Goal: Information Seeking & Learning: Learn about a topic

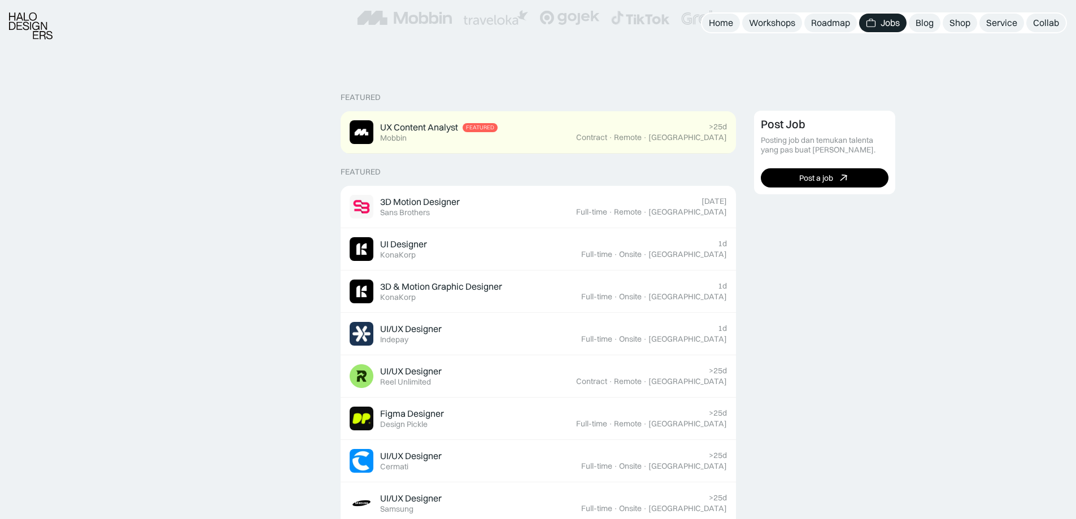
scroll to position [226, 0]
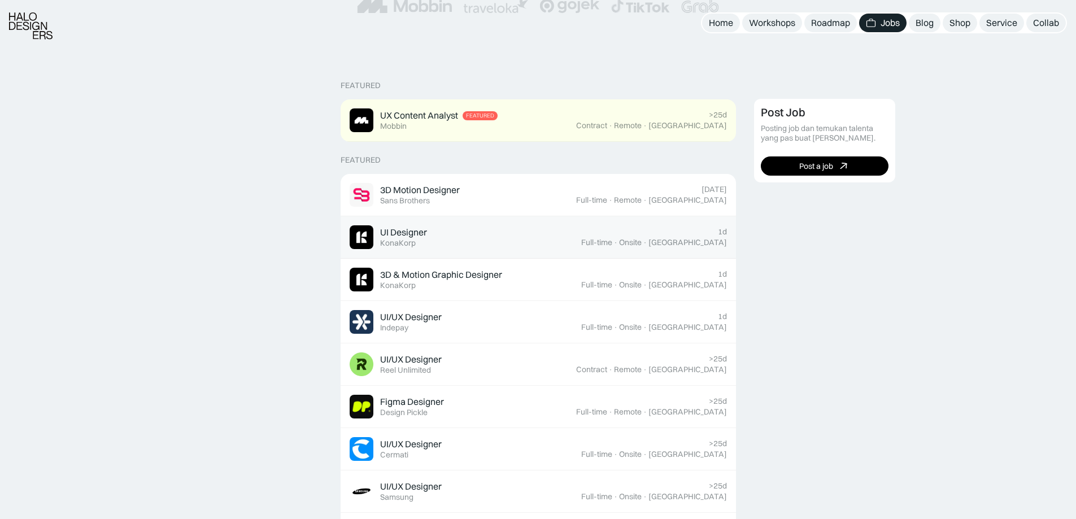
click at [500, 248] on div "UI Designer Featured KonaKorp" at bounding box center [464, 237] width 231 height 24
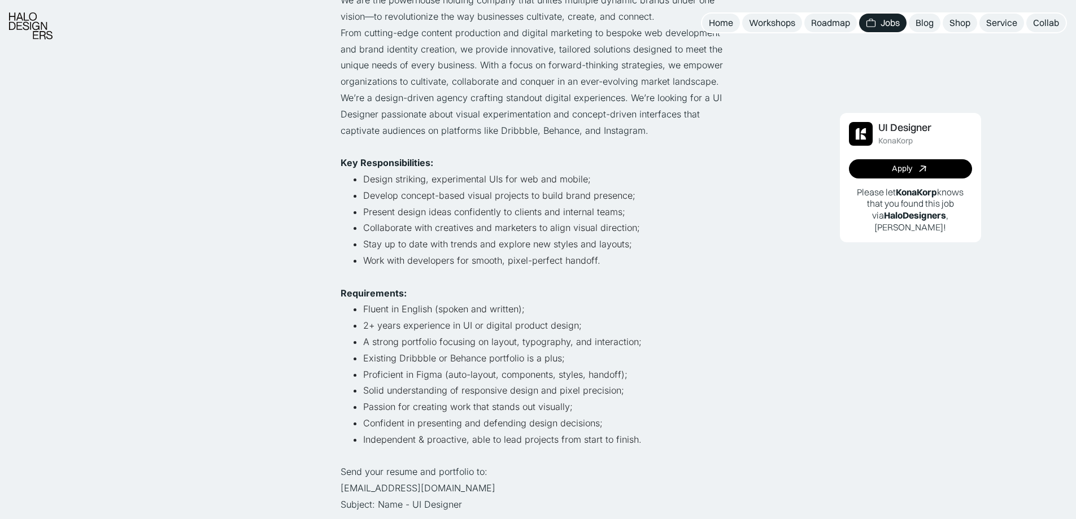
scroll to position [169, 0]
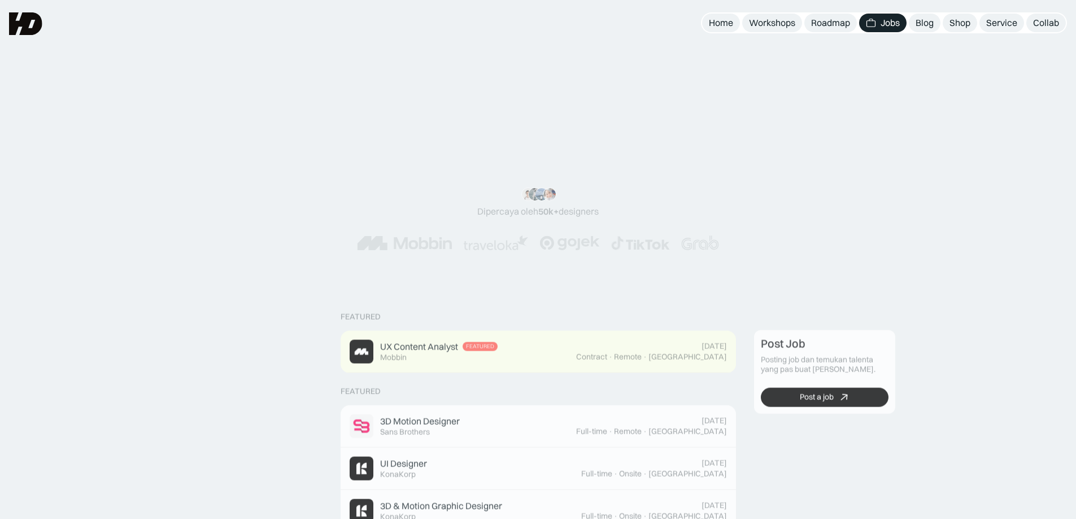
scroll to position [226, 0]
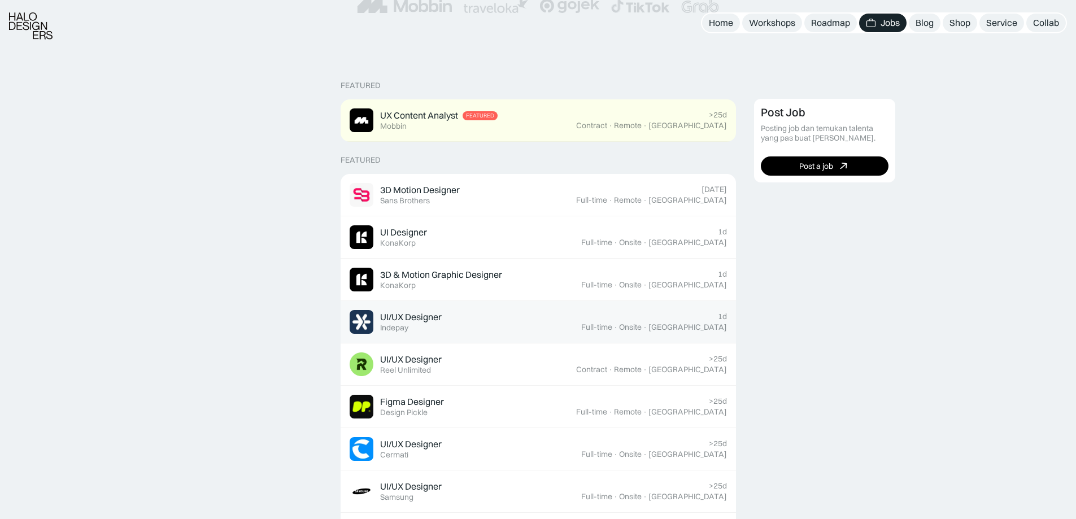
click at [495, 324] on div "UI/UX Designer Featured Indepay" at bounding box center [464, 322] width 231 height 24
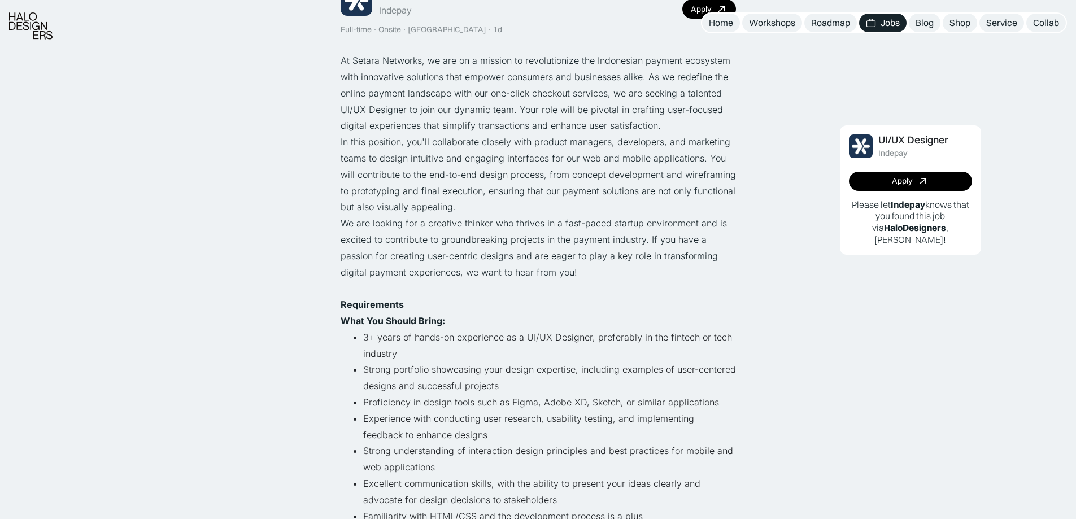
scroll to position [113, 0]
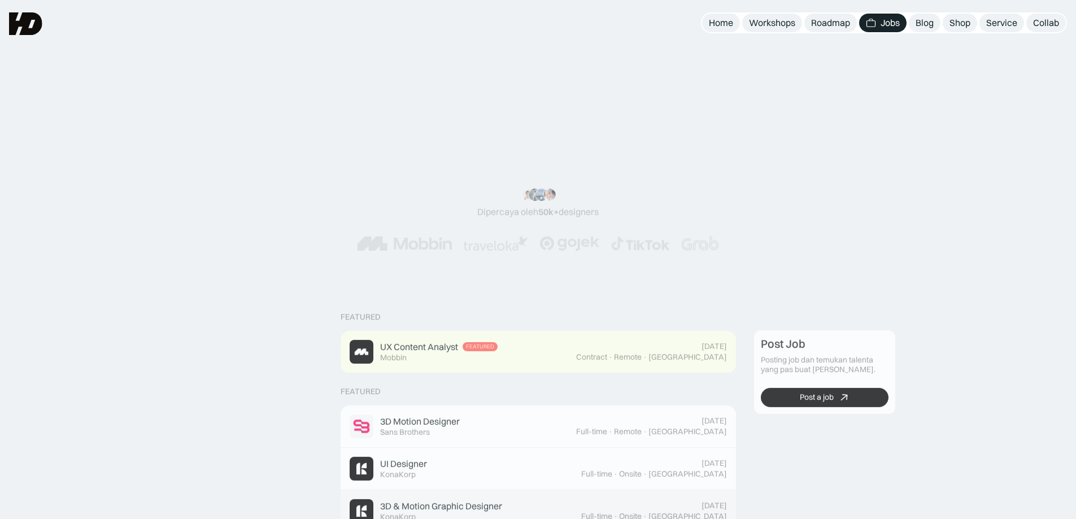
scroll to position [226, 0]
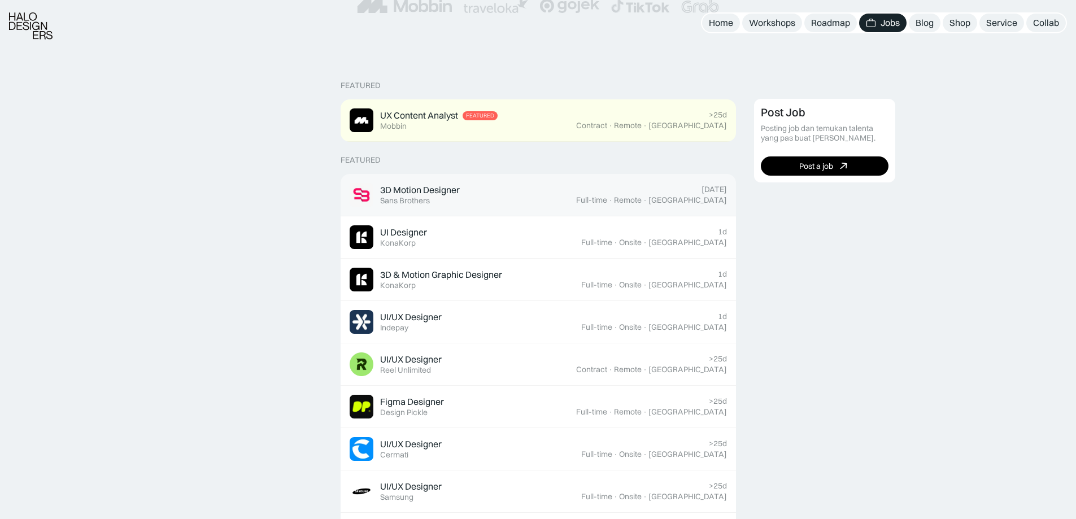
click at [480, 209] on link "3D Motion Designer Featured Sans Brothers Today Full-time · Remote · Indonesia" at bounding box center [537, 195] width 395 height 42
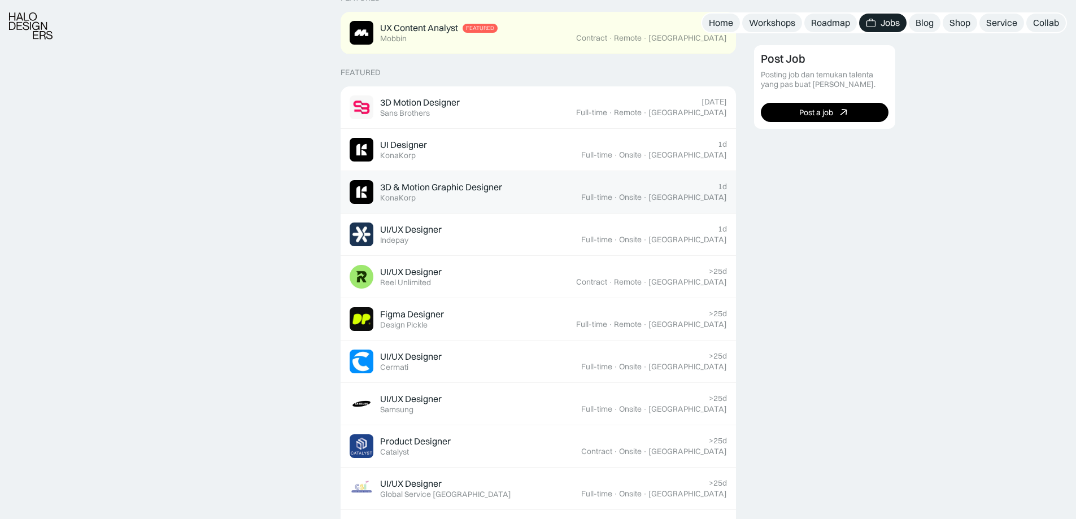
scroll to position [339, 0]
